Goal: Check status: Check status

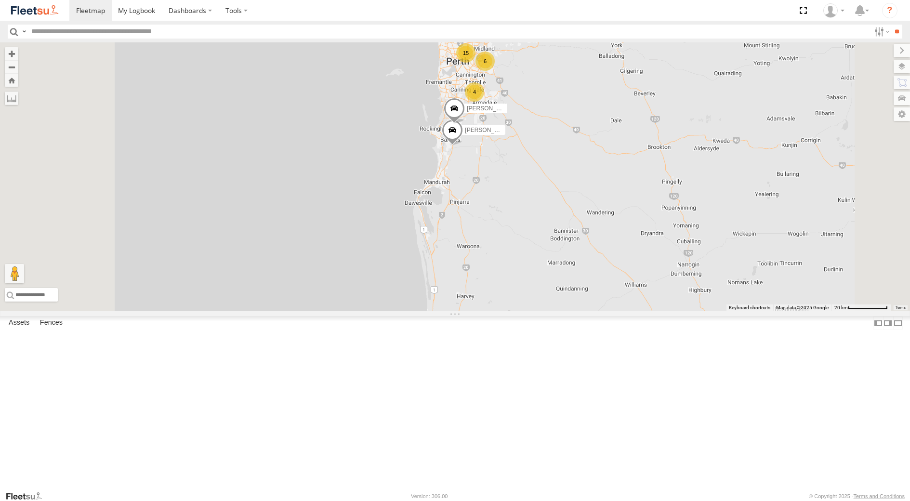
select select "**********"
click at [0, 0] on div "[PERSON_NAME] - 1GOI925 -" at bounding box center [0, 0] width 0 height 0
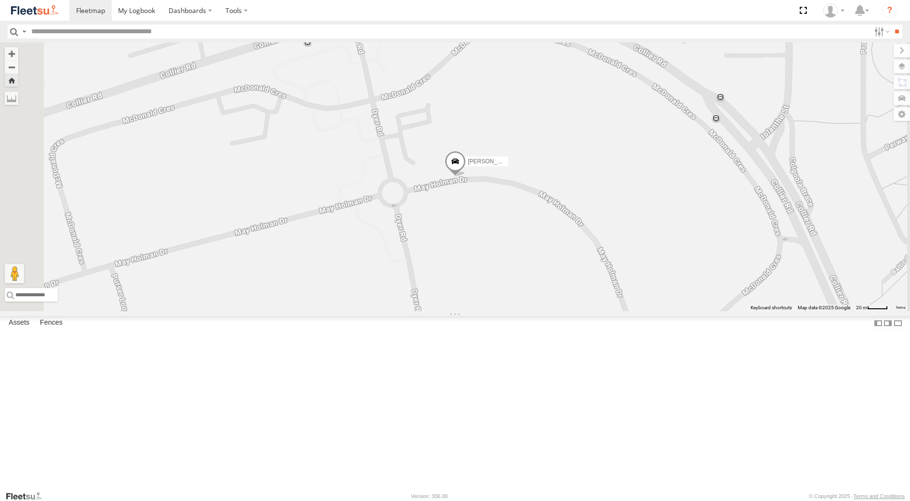
click at [0, 0] on div "[PERSON_NAME] - 1EVQ862" at bounding box center [0, 0] width 0 height 0
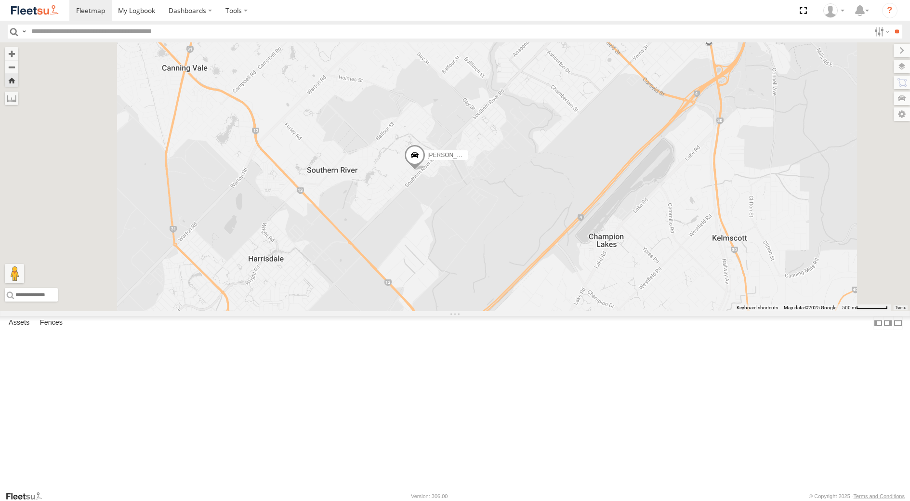
click at [0, 0] on div "Dispatch" at bounding box center [0, 0] width 0 height 0
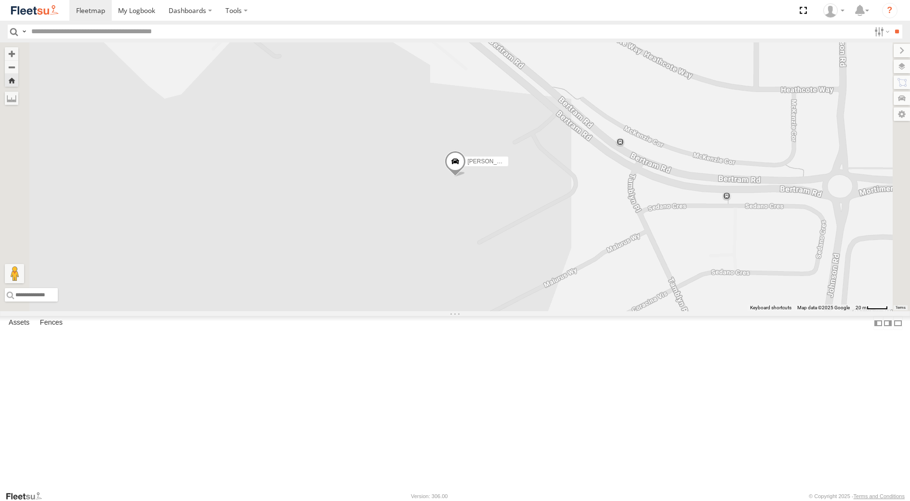
click at [465, 177] on span at bounding box center [454, 164] width 21 height 26
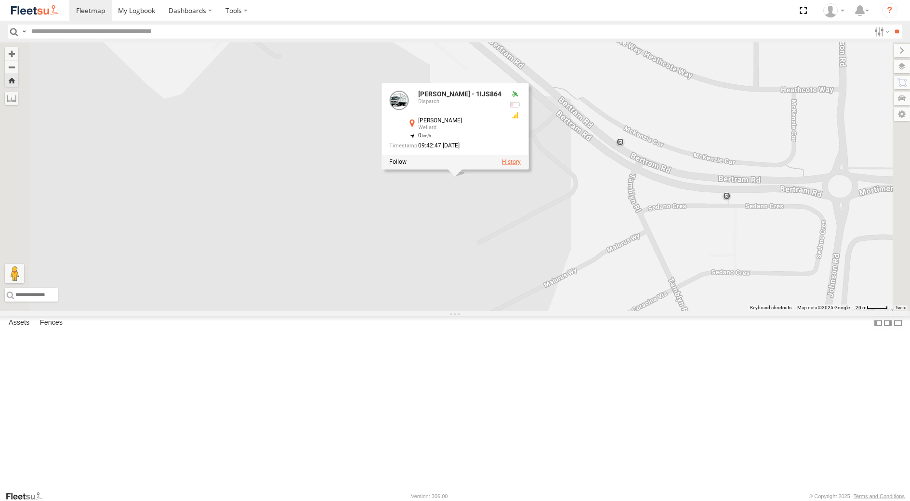
click at [521, 166] on label at bounding box center [511, 162] width 19 height 7
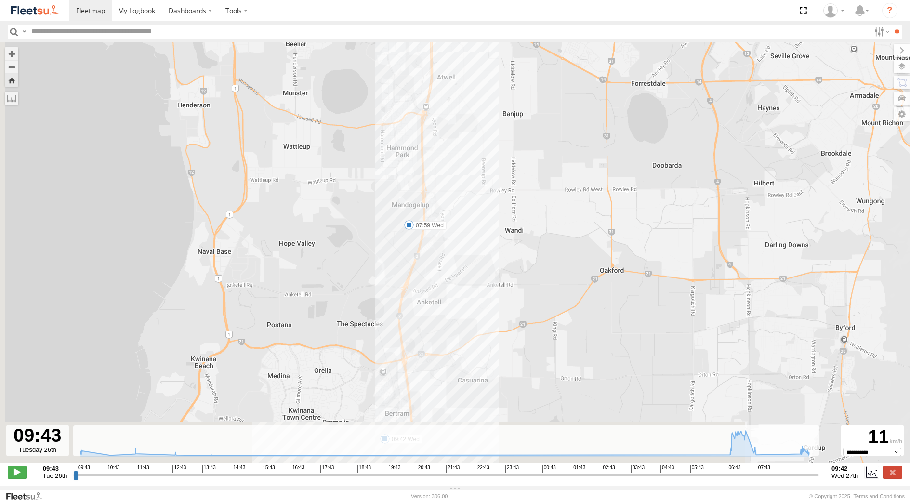
drag, startPoint x: 409, startPoint y: 338, endPoint x: 496, endPoint y: 200, distance: 163.1
click at [475, 229] on div "Leon Lumsden - 1IJS864 07:59 Wed 09:42 Wed" at bounding box center [455, 257] width 910 height 431
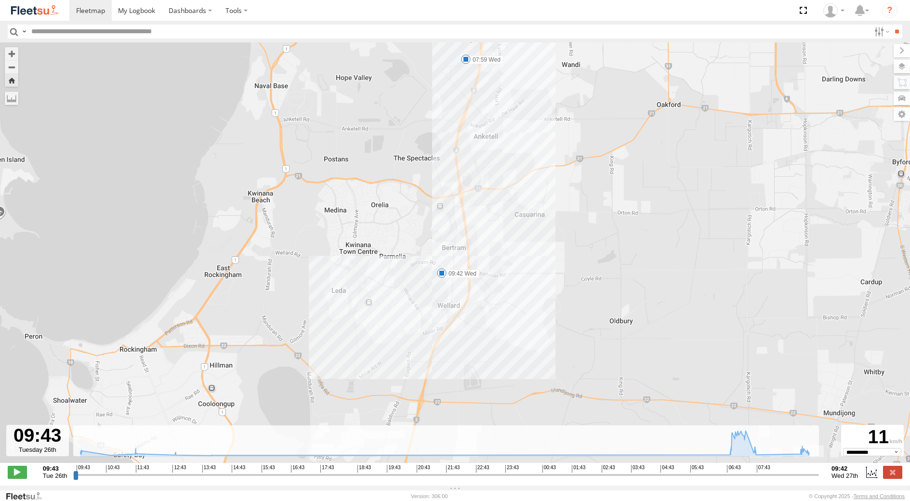
drag, startPoint x: 604, startPoint y: 280, endPoint x: 541, endPoint y: 265, distance: 64.9
click at [541, 265] on div "Leon Lumsden - 1IJS864 07:59 Wed 09:42 Wed" at bounding box center [455, 257] width 910 height 431
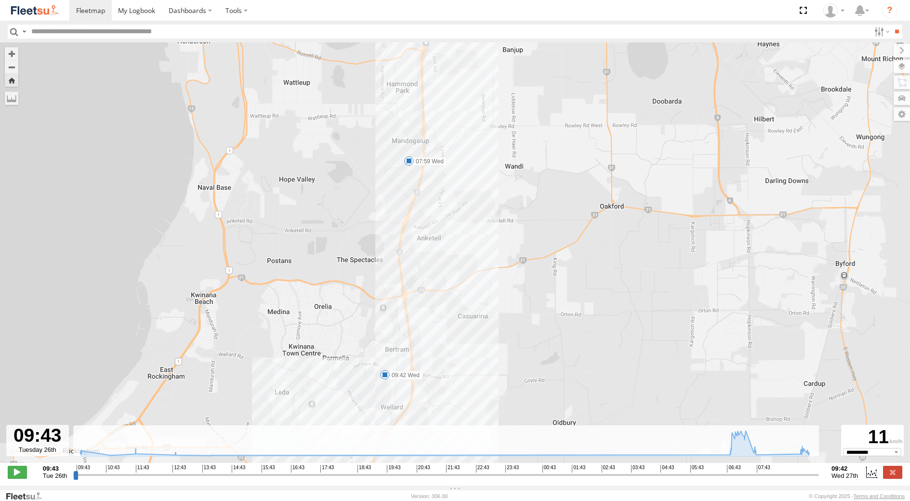
drag, startPoint x: 538, startPoint y: 227, endPoint x: 508, endPoint y: 341, distance: 117.2
click at [508, 341] on div "Leon Lumsden - 1IJS864 07:59 Wed 09:42 Wed" at bounding box center [455, 257] width 910 height 431
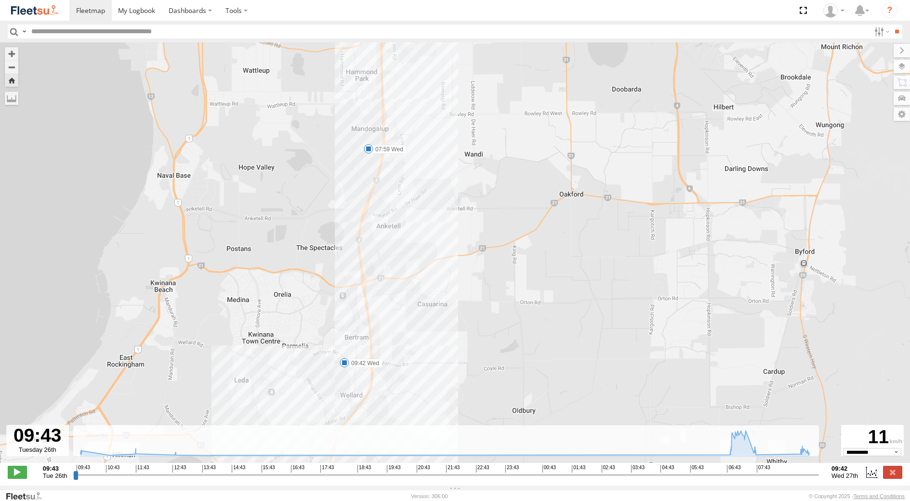
drag, startPoint x: 573, startPoint y: 265, endPoint x: 531, endPoint y: 253, distance: 44.4
click at [531, 253] on div "Leon Lumsden - 1IJS864 07:59 Wed 09:42 Wed" at bounding box center [455, 257] width 910 height 431
click at [894, 474] on label at bounding box center [892, 472] width 19 height 13
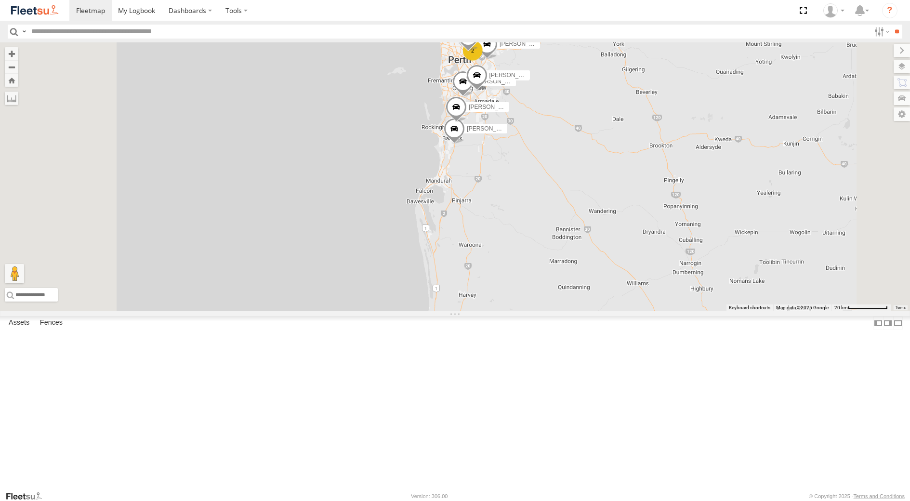
click at [0, 0] on div "[PERSON_NAME] - 1EVQ862" at bounding box center [0, 0] width 0 height 0
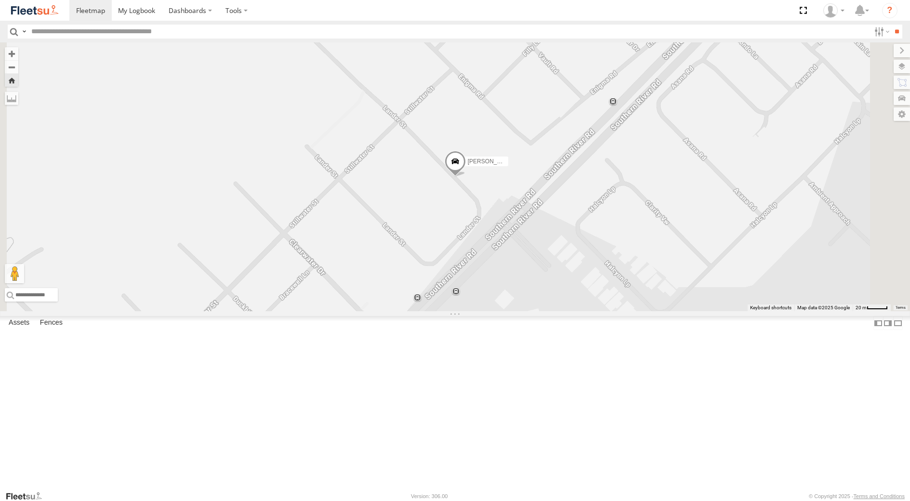
click at [465, 177] on span at bounding box center [454, 164] width 21 height 26
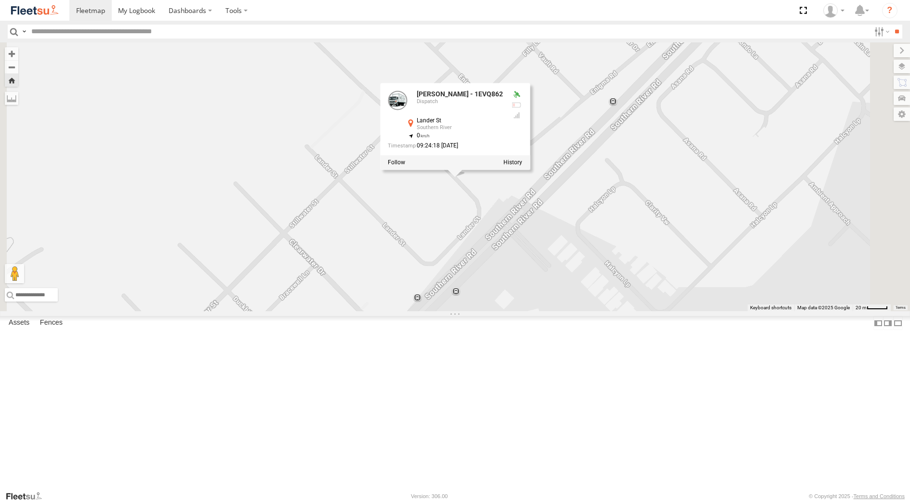
click at [530, 170] on div at bounding box center [455, 162] width 150 height 14
click at [522, 166] on label at bounding box center [513, 162] width 19 height 7
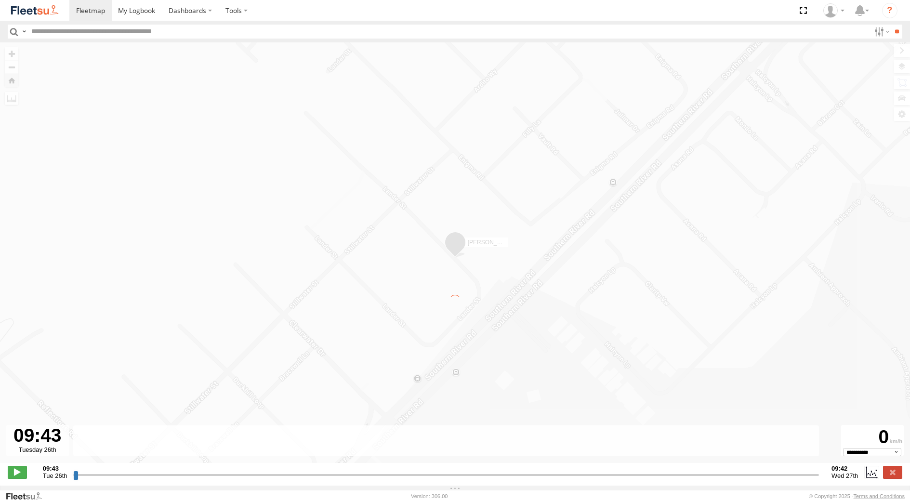
type input "**********"
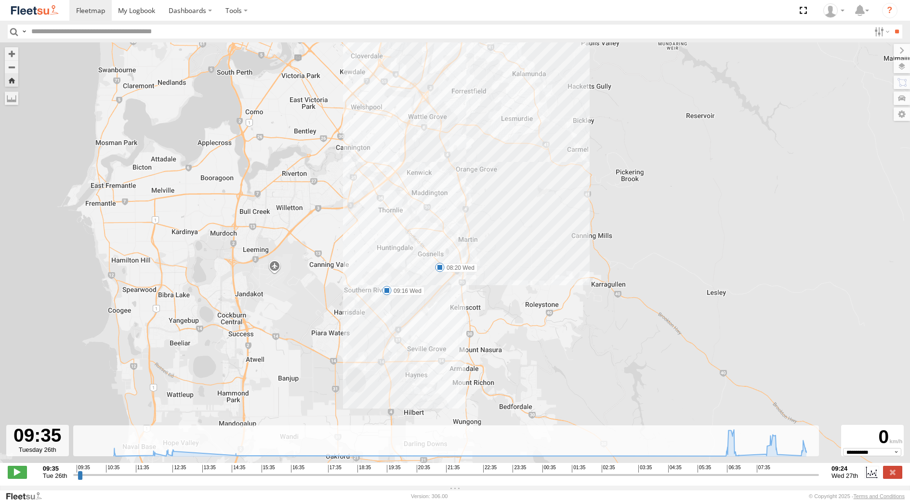
drag, startPoint x: 523, startPoint y: 346, endPoint x: 471, endPoint y: 210, distance: 146.6
click at [471, 210] on div "Quasha Hazal - 1EVQ862 10:46 Tue 12:03 Tue 12:29 Tue 12:40 Tue 06:59 Wed 08:20 …" at bounding box center [455, 257] width 910 height 431
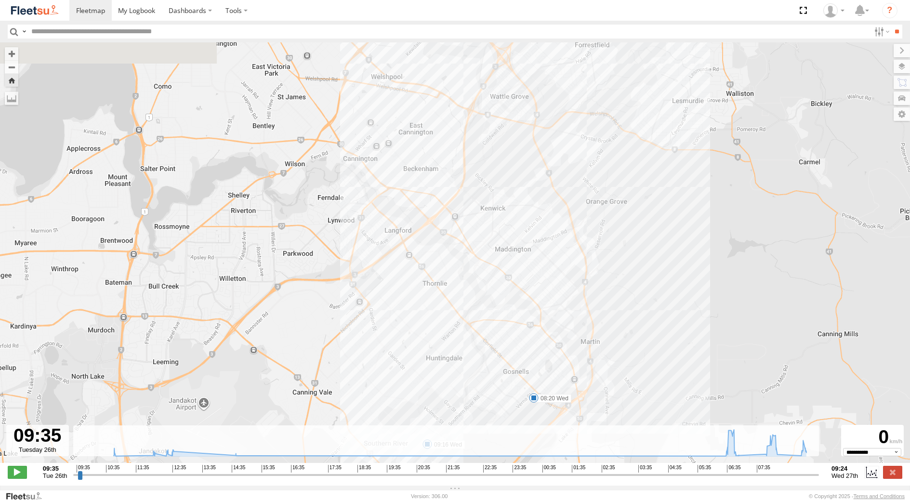
drag, startPoint x: 582, startPoint y: 160, endPoint x: 563, endPoint y: 357, distance: 197.4
click at [563, 357] on div "Quasha Hazal - 1EVQ862 10:46 Tue 12:03 Tue 12:29 Tue 12:40 Tue 06:59 Wed 08:20 …" at bounding box center [455, 257] width 910 height 431
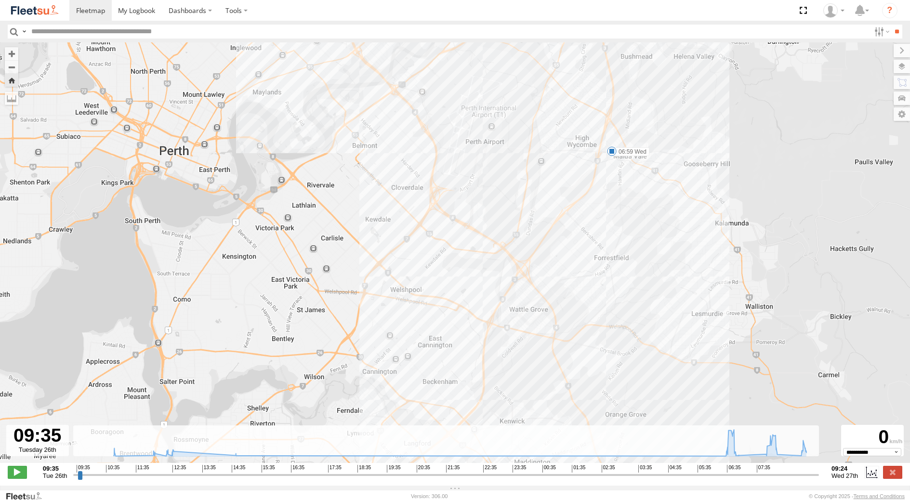
drag, startPoint x: 521, startPoint y: 190, endPoint x: 540, endPoint y: 406, distance: 216.7
click at [540, 406] on div "Quasha Hazal - 1EVQ862 10:46 Tue 12:03 Tue 12:29 Tue 12:40 Tue 06:59 Wed 08:20 …" at bounding box center [455, 257] width 910 height 431
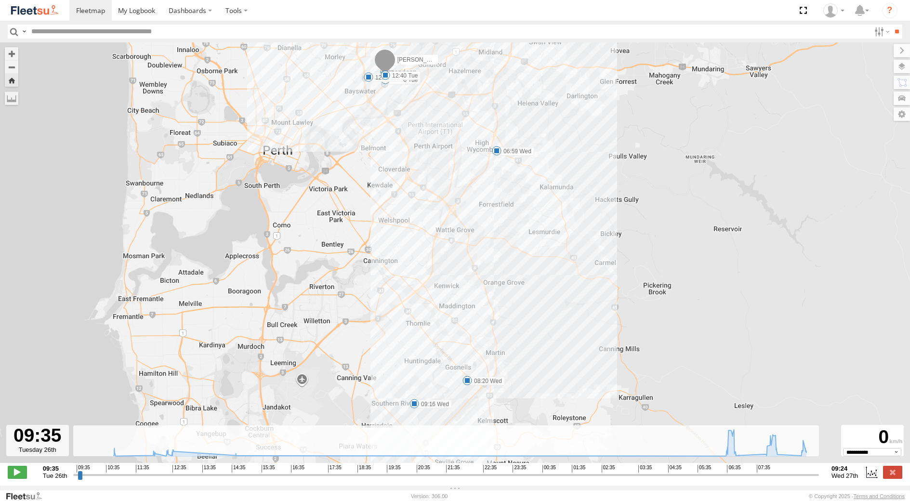
drag, startPoint x: 562, startPoint y: 355, endPoint x: 494, endPoint y: 189, distance: 179.0
click at [498, 205] on div "Quasha Hazal - 1EVQ862 10:46 Tue 12:03 Tue 12:29 Tue 12:40 Tue 06:59 Wed 08:20 …" at bounding box center [455, 257] width 910 height 431
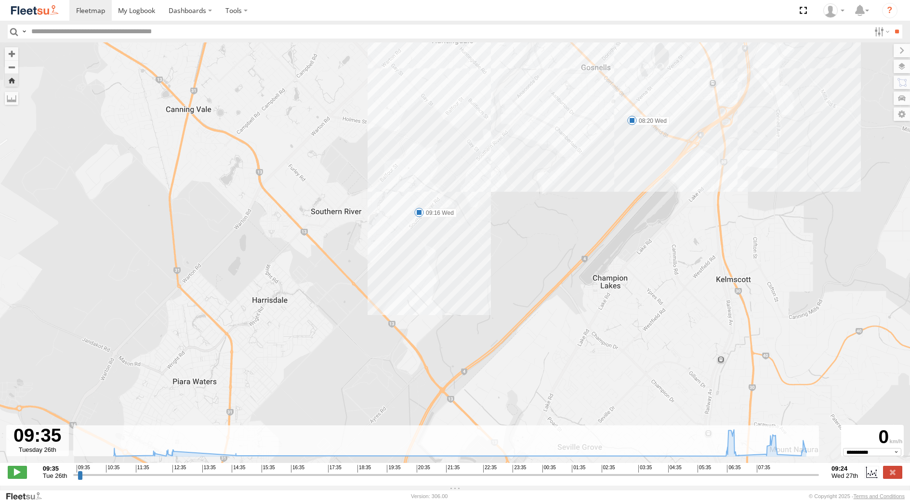
drag, startPoint x: 256, startPoint y: 367, endPoint x: 466, endPoint y: 227, distance: 252.7
click at [466, 227] on div "Quasha Hazal - 1EVQ862 10:46 Tue 12:03 Tue 12:29 Tue 12:40 Tue 06:59 Wed 08:20 …" at bounding box center [455, 257] width 910 height 431
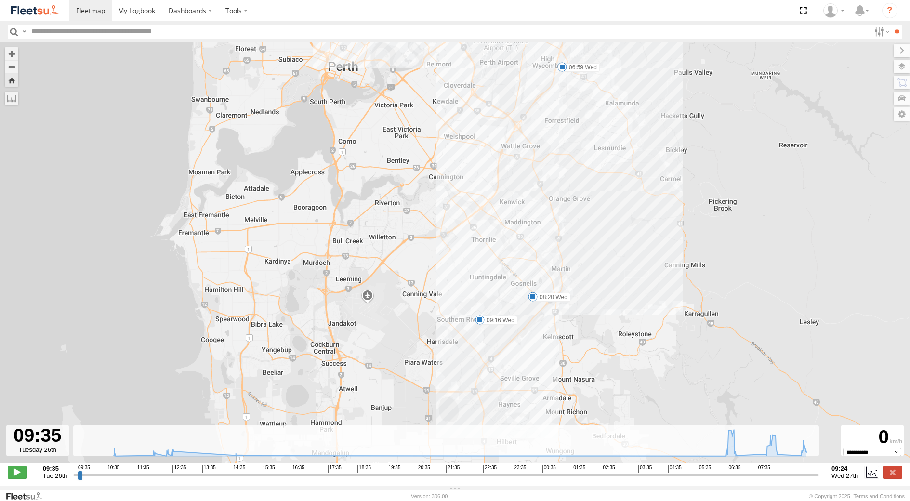
drag, startPoint x: 469, startPoint y: 156, endPoint x: 448, endPoint y: 234, distance: 81.2
click at [448, 234] on div "Quasha Hazal - 1EVQ862 10:46 Tue 12:03 Tue 12:29 Tue 12:40 Tue 06:59 Wed 08:20 …" at bounding box center [455, 257] width 910 height 431
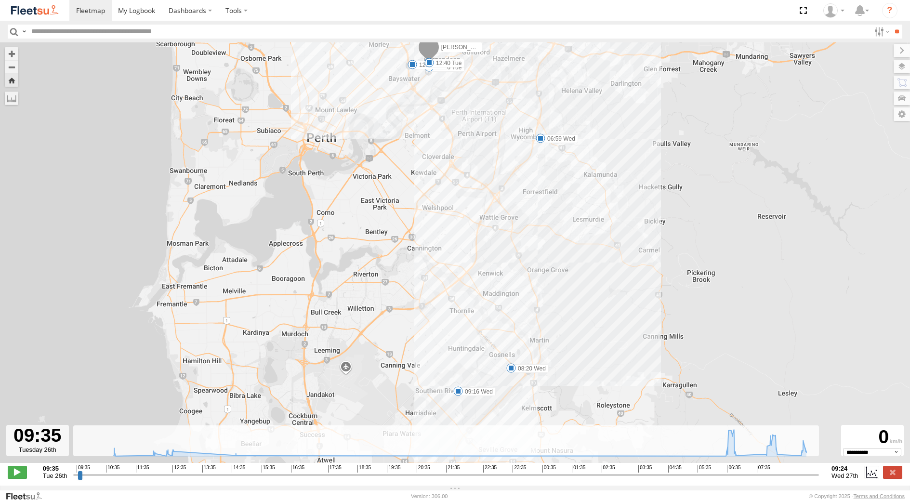
drag, startPoint x: 468, startPoint y: 166, endPoint x: 442, endPoint y: 216, distance: 56.9
click at [444, 223] on div "Quasha Hazal - 1EVQ862 10:46 Tue 12:03 Tue 12:29 Tue 12:40 Tue 06:59 Wed 08:20 …" at bounding box center [455, 257] width 910 height 431
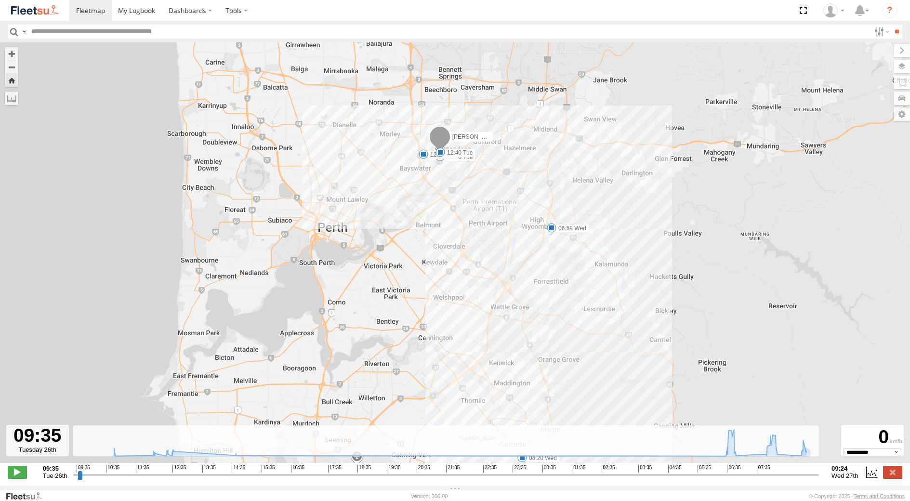
drag, startPoint x: 573, startPoint y: 190, endPoint x: 593, endPoint y: 328, distance: 139.2
click at [593, 328] on div "Quasha Hazal - 1EVQ862 10:46 Tue 12:03 Tue 12:29 Tue 12:40 Tue 06:59 Wed 08:20 …" at bounding box center [455, 257] width 910 height 431
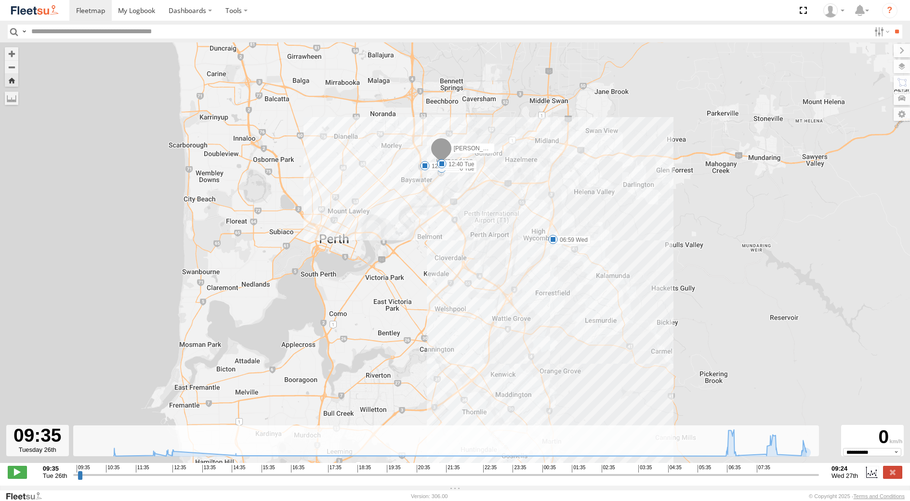
click at [552, 240] on span at bounding box center [553, 240] width 10 height 10
click at [641, 372] on div "Quasha Hazal - 1EVQ862 10:46 Tue 12:03 Tue 12:29 Tue 12:40 Tue 06:59 Wed 08:20 …" at bounding box center [455, 257] width 910 height 431
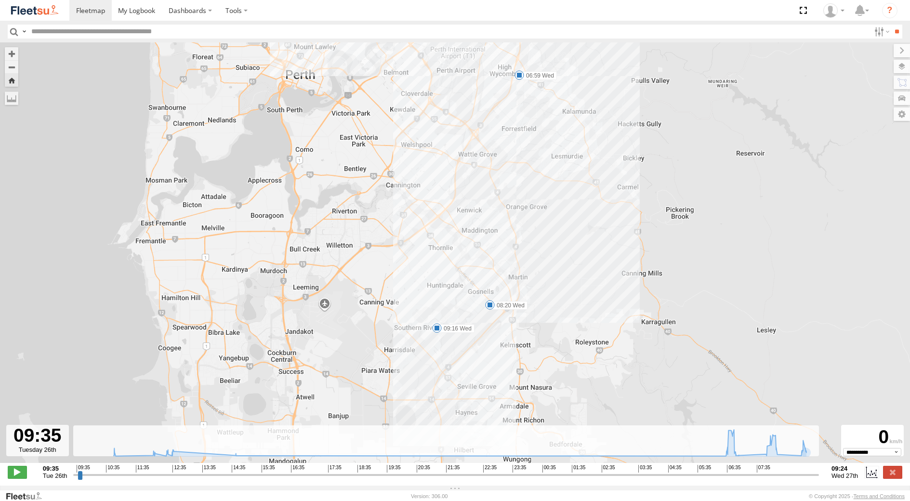
drag, startPoint x: 744, startPoint y: 398, endPoint x: 718, endPoint y: 219, distance: 180.6
click at [717, 219] on div "Quasha Hazal - 1EVQ862 10:46 Tue 12:03 Tue 12:29 Tue 12:40 Tue 06:59 Wed 08:20 …" at bounding box center [455, 257] width 910 height 431
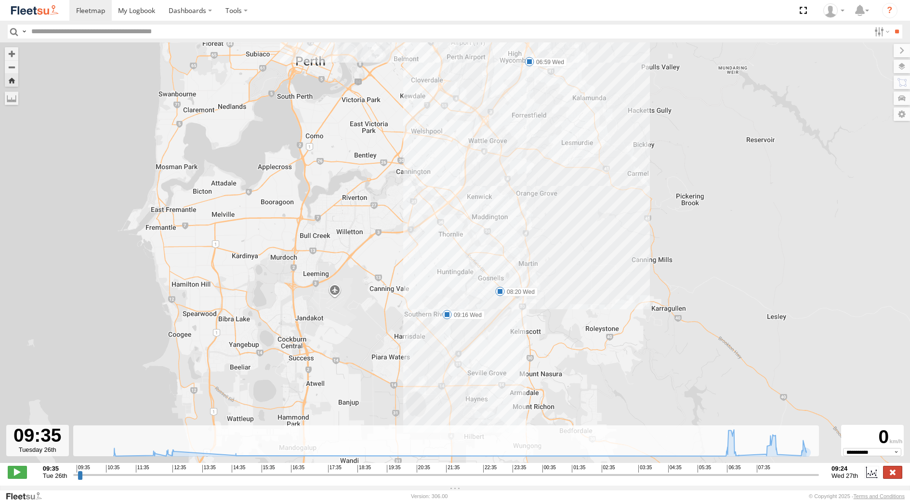
click at [895, 478] on label at bounding box center [892, 472] width 19 height 13
